Goal: Navigation & Orientation: Find specific page/section

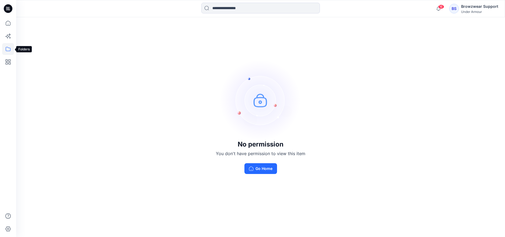
click at [7, 44] on icon at bounding box center [8, 49] width 12 height 12
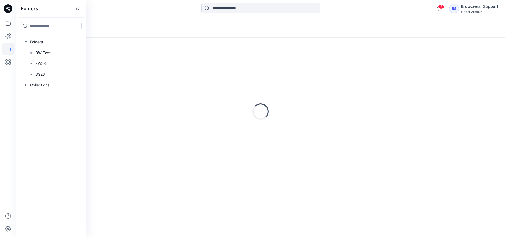
click at [484, 9] on div "Browzwear Support" at bounding box center [479, 6] width 37 height 6
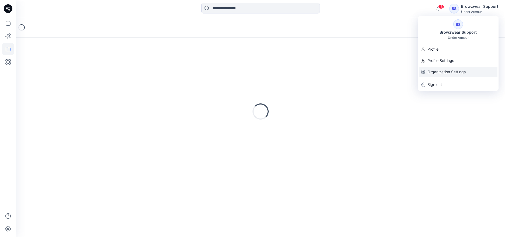
click at [437, 69] on p "Organization Settings" at bounding box center [446, 72] width 38 height 10
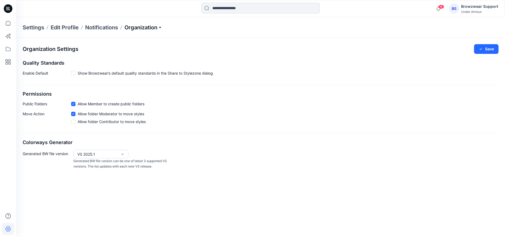
click at [161, 29] on p "Organization" at bounding box center [143, 28] width 38 height 8
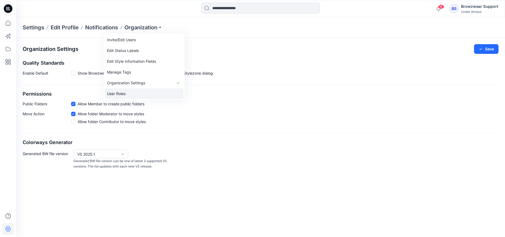
click at [152, 94] on link "User Roles" at bounding box center [144, 93] width 79 height 11
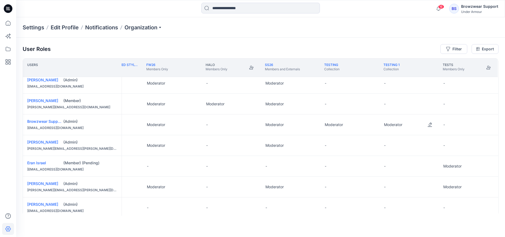
scroll to position [0, 99]
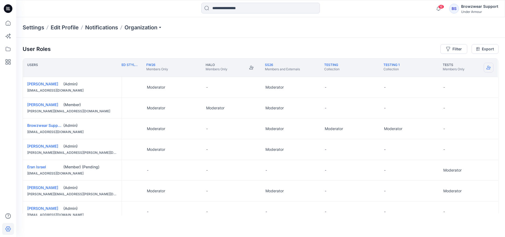
click at [487, 67] on icon "Join" at bounding box center [488, 67] width 4 height 4
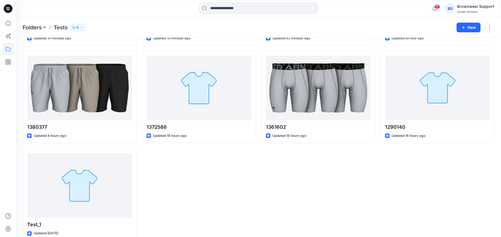
scroll to position [108, 0]
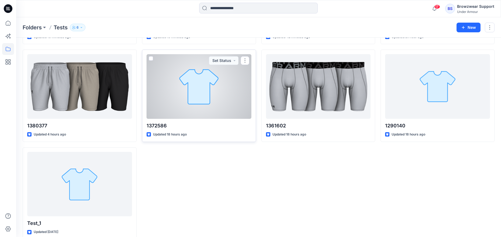
click at [248, 101] on div at bounding box center [199, 86] width 105 height 65
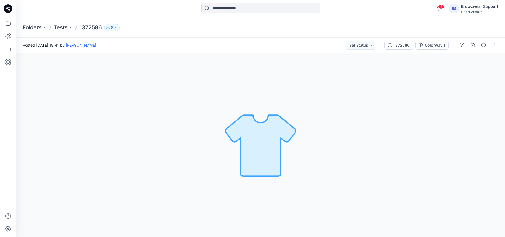
click at [484, 8] on div "Browzwear Support" at bounding box center [479, 6] width 37 height 6
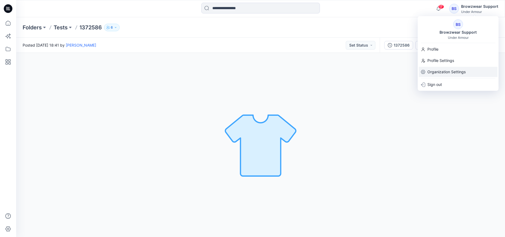
click at [439, 75] on p "Organization Settings" at bounding box center [446, 72] width 38 height 10
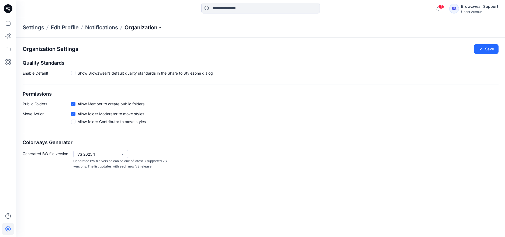
click at [160, 28] on p "Organization" at bounding box center [143, 28] width 38 height 8
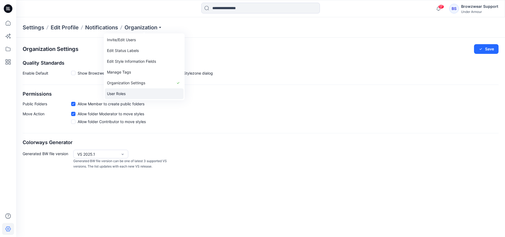
click at [148, 96] on link "User Roles" at bounding box center [144, 93] width 79 height 11
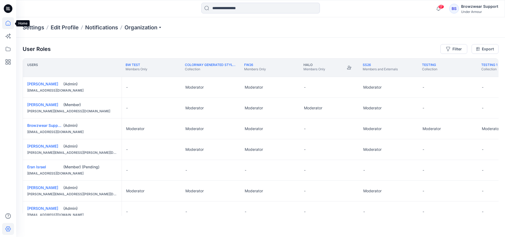
click at [8, 23] on icon at bounding box center [8, 23] width 12 height 12
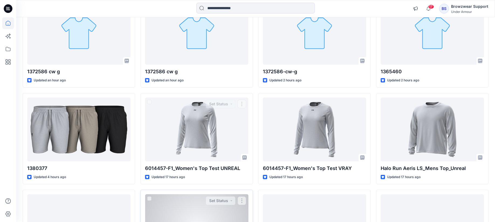
scroll to position [153, 0]
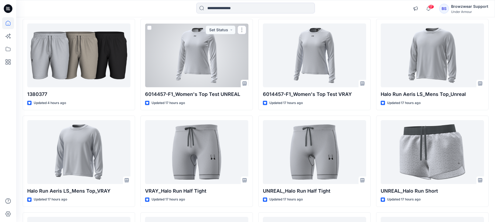
click at [233, 73] on div at bounding box center [196, 55] width 103 height 64
